Goal: Check status: Check status

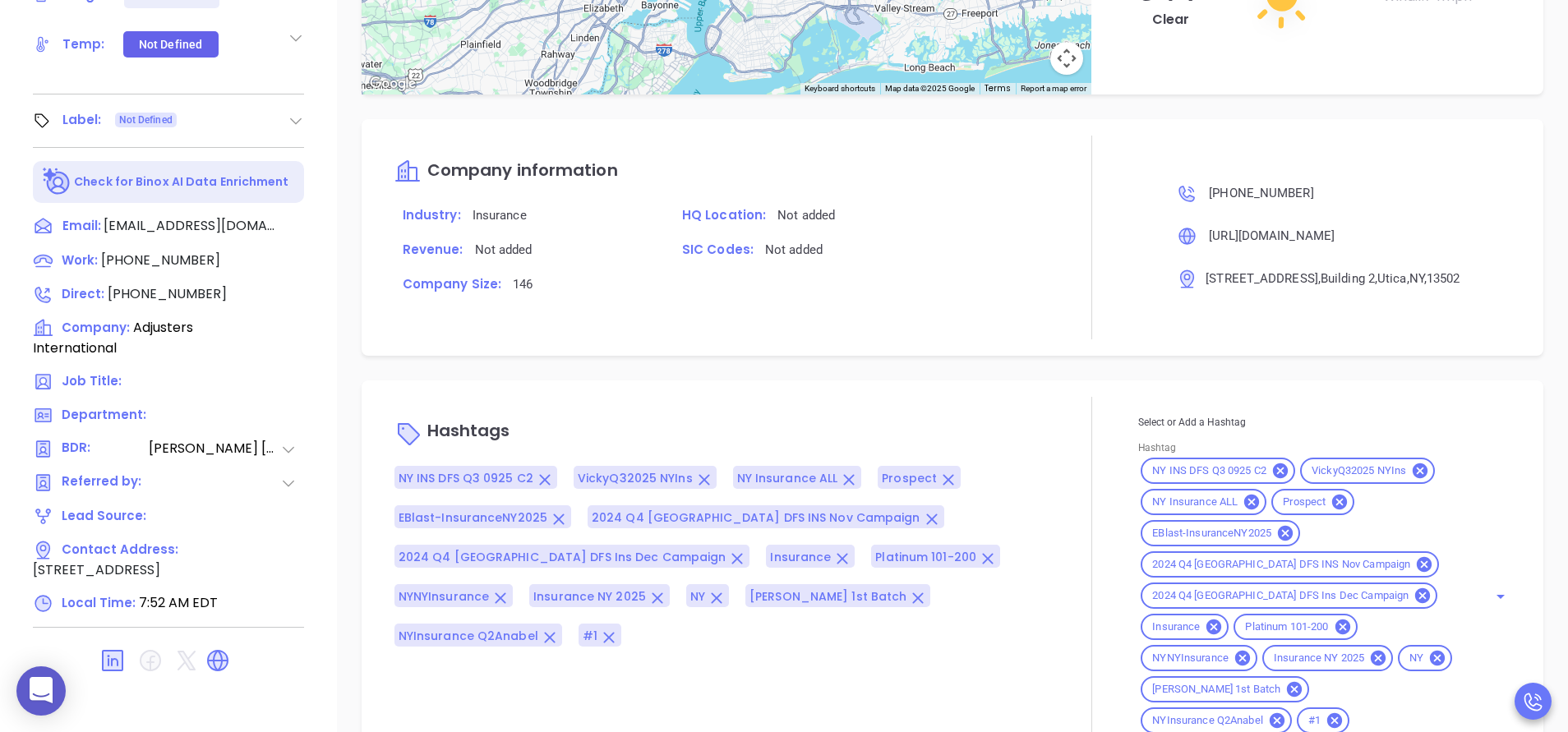
scroll to position [1542, 0]
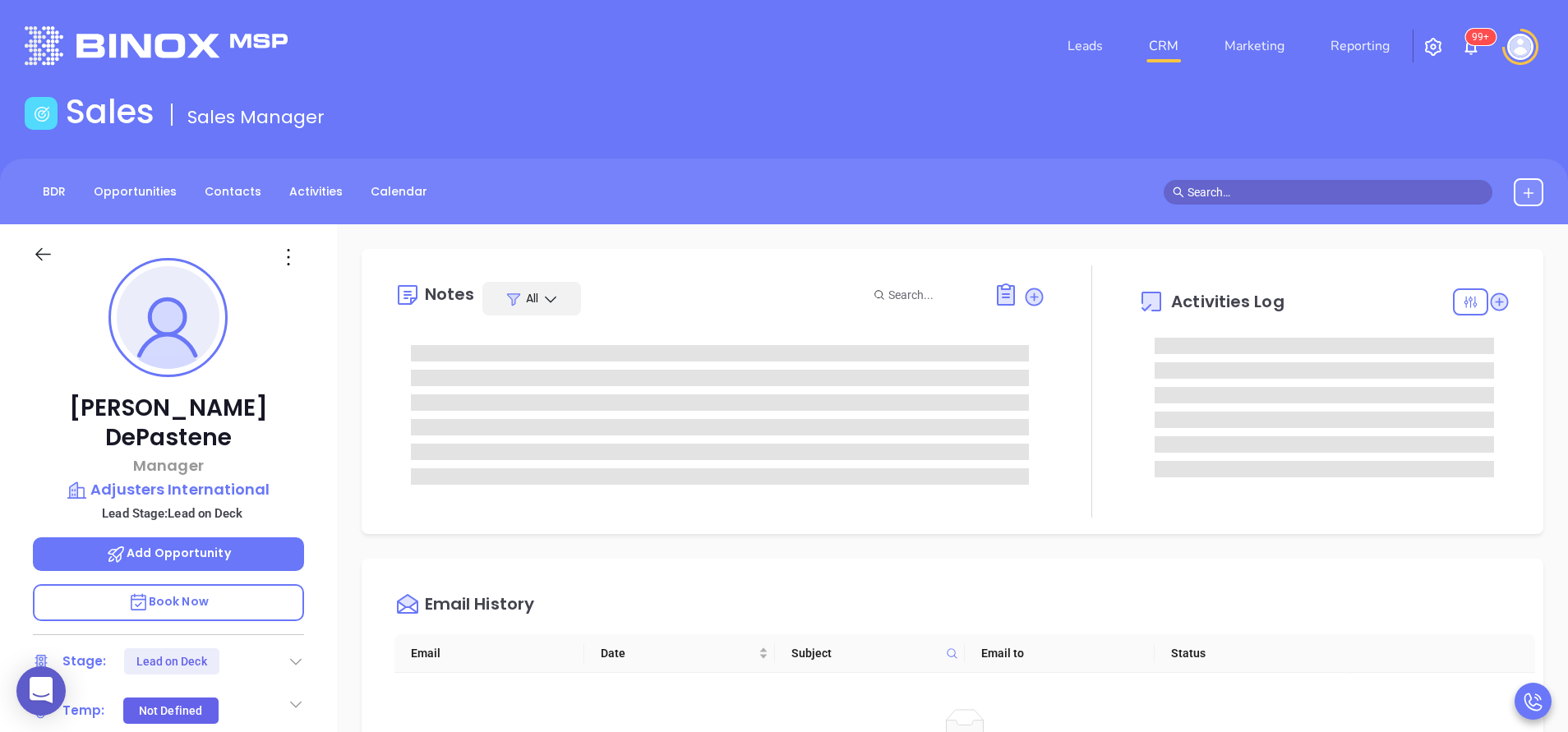
type input "[PERSON_NAME]"
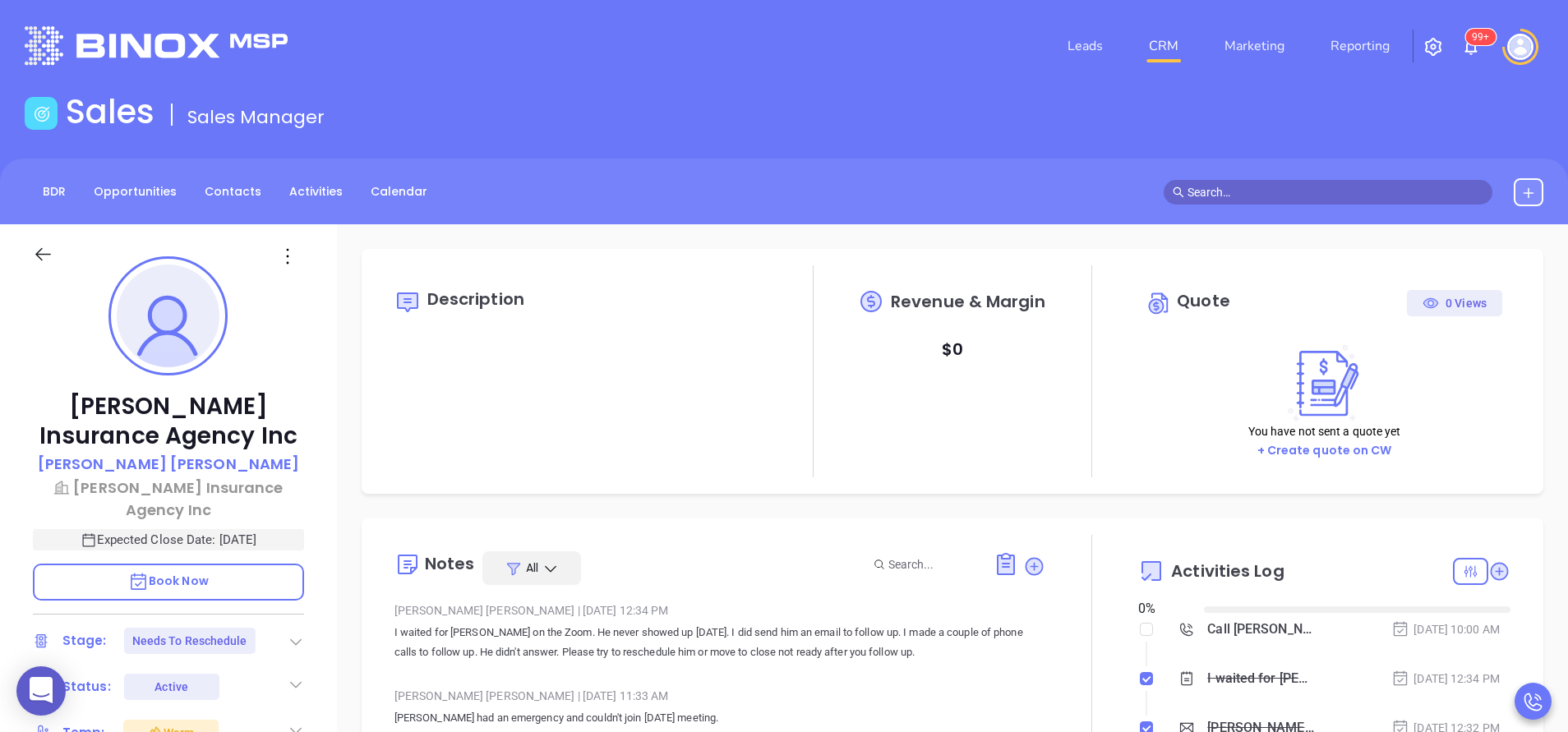
type input "[DATE]"
type input "[PERSON_NAME]"
click at [754, 119] on div "Sales Sales Manager" at bounding box center [784, 115] width 1539 height 46
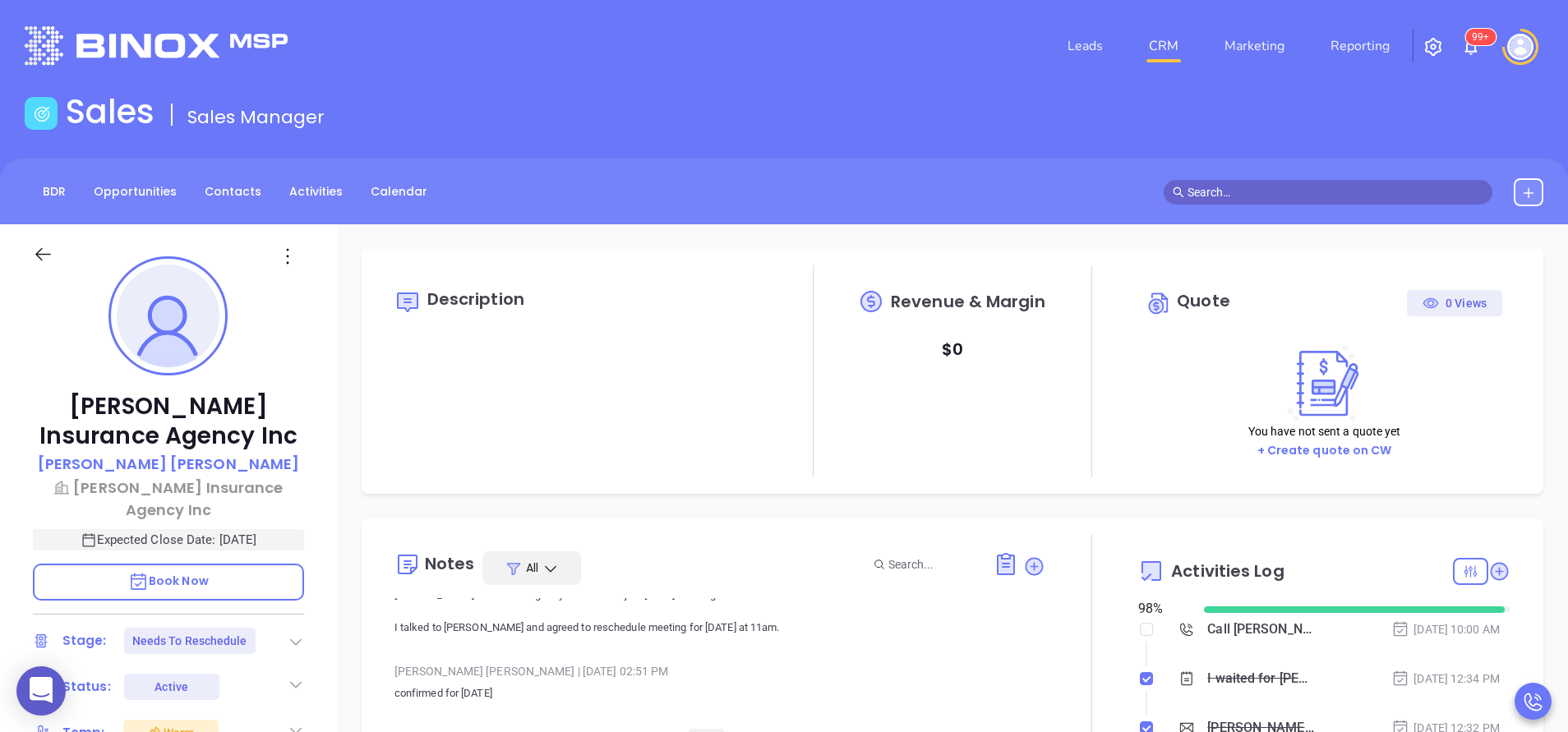
scroll to position [0, 0]
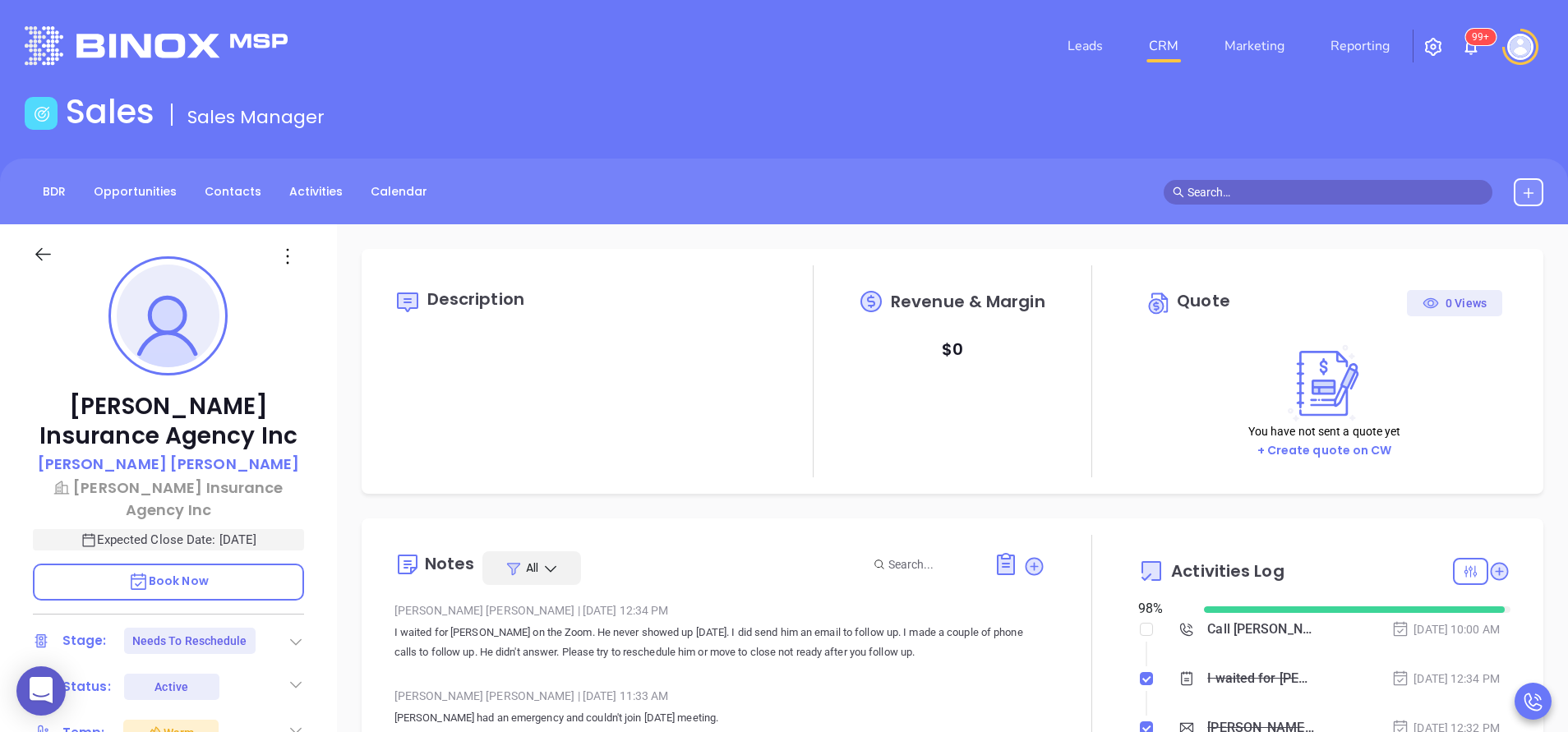
click at [744, 162] on div "BDR Opportunities Contacts Activities Calendar" at bounding box center [784, 191] width 1568 height 65
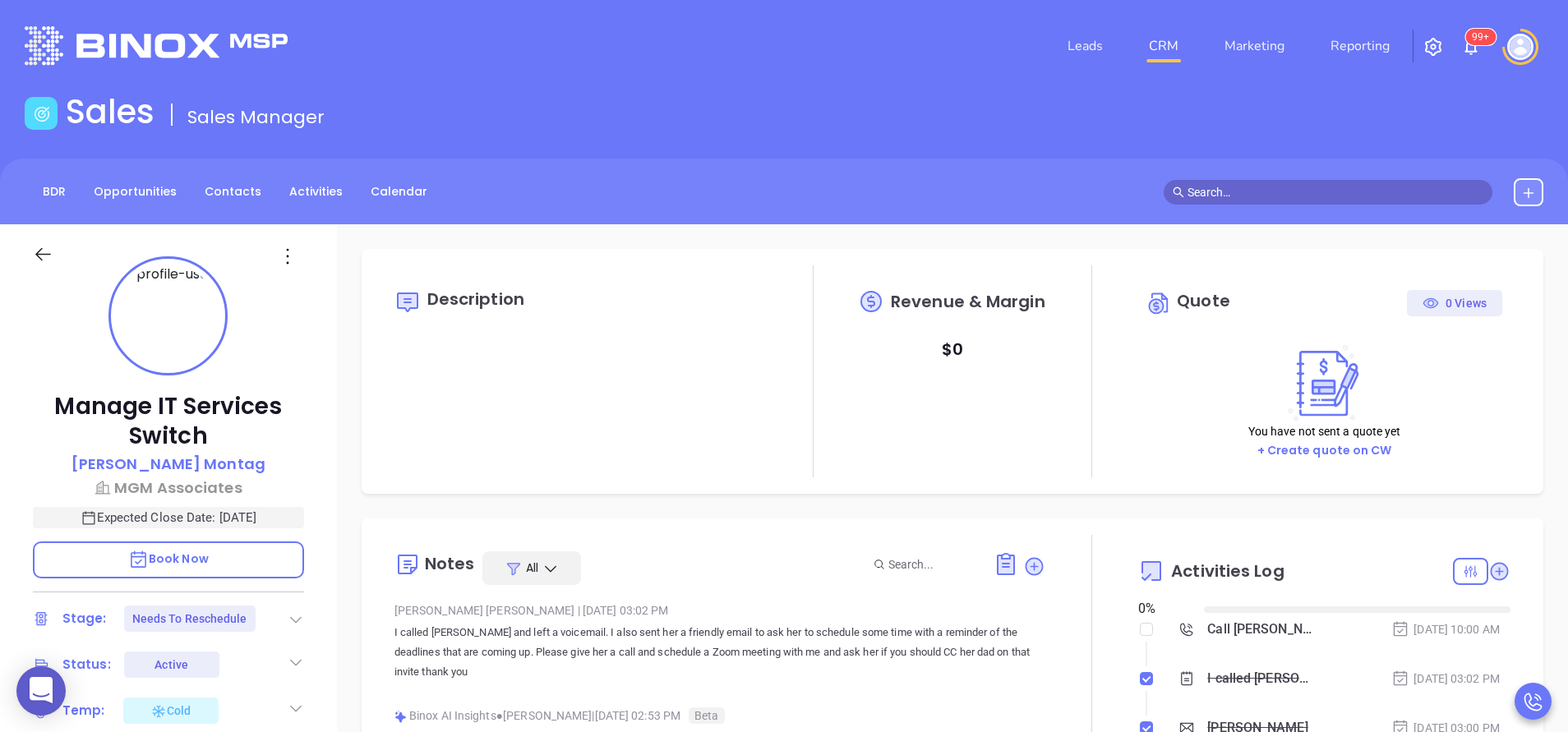
type input "[DATE]"
type input "[PERSON_NAME]"
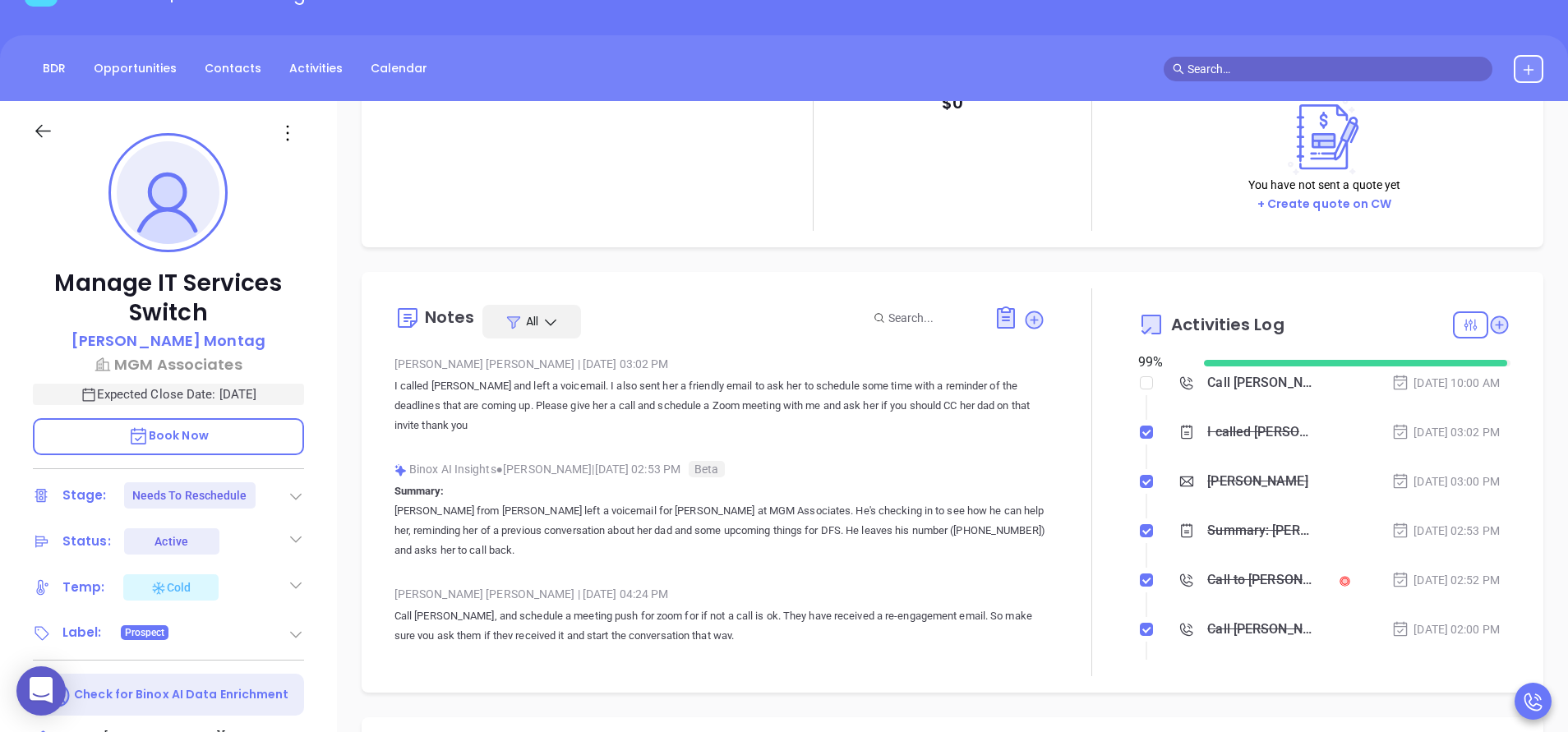
scroll to position [0, 0]
